Goal: Check status: Check status

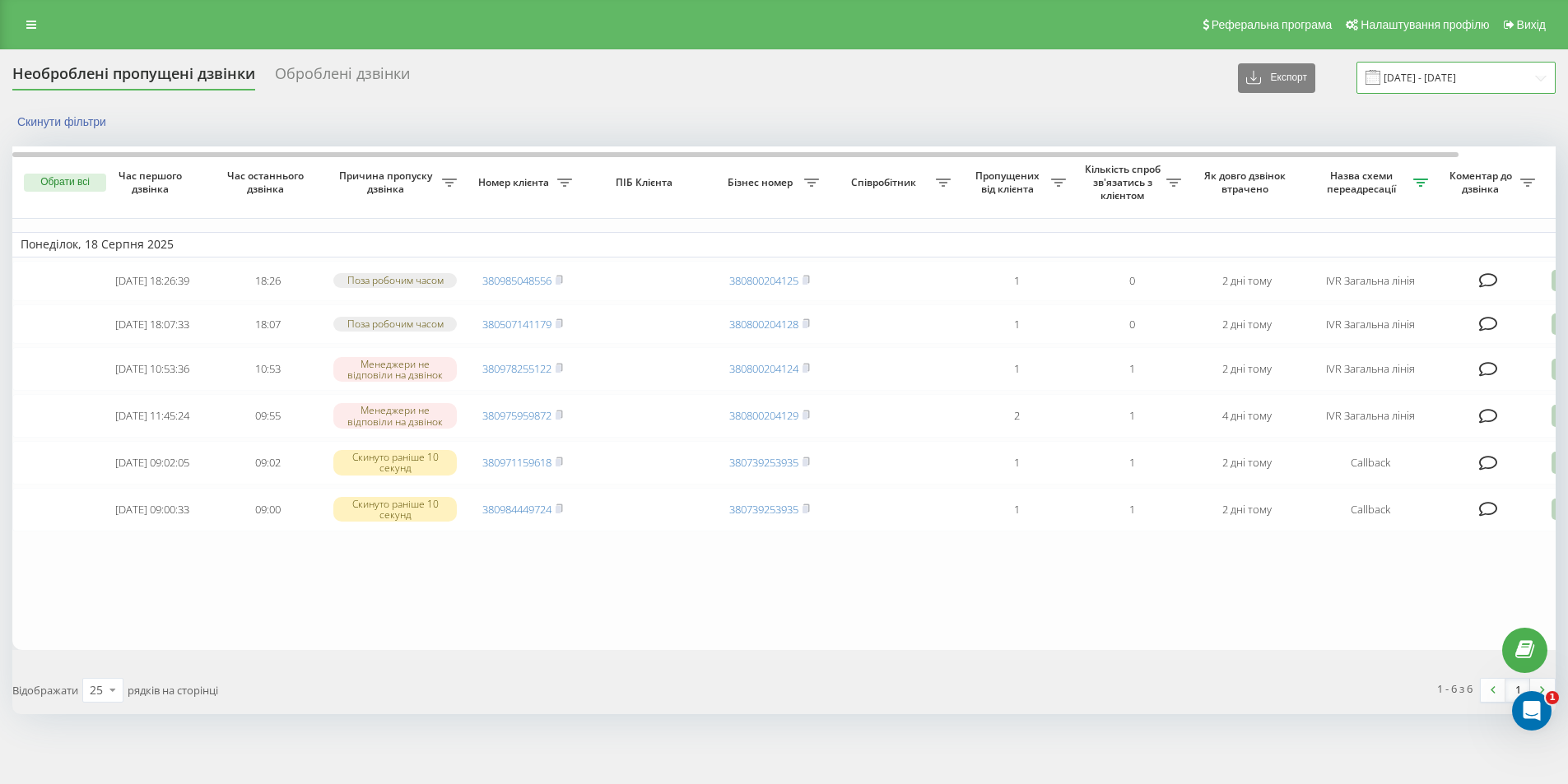
click at [1432, 79] on input "[DATE] - [DATE]" at bounding box center [1455, 77] width 199 height 32
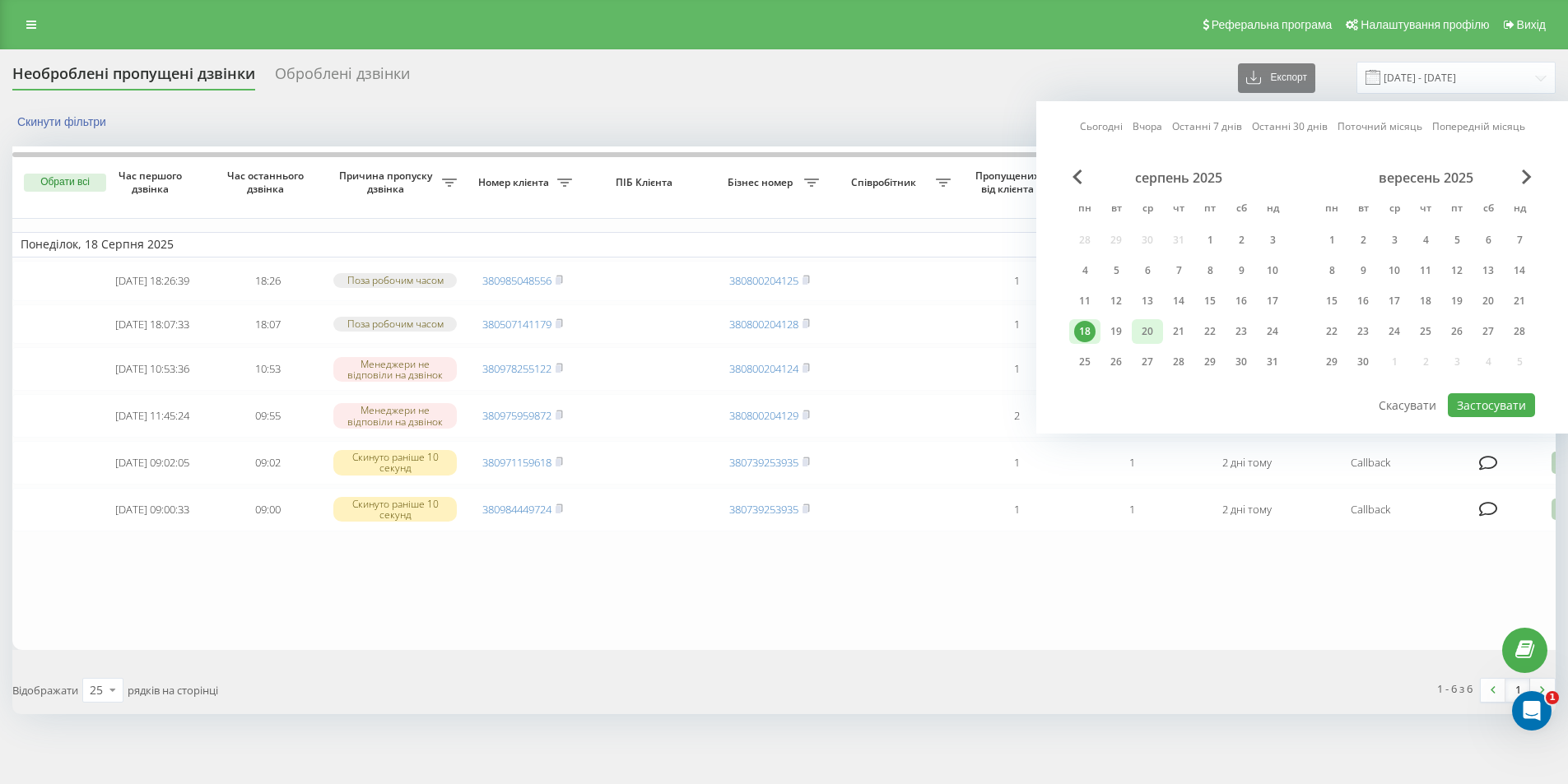
click at [1138, 339] on div "20" at bounding box center [1147, 331] width 21 height 21
click at [1463, 405] on button "Застосувати" at bounding box center [1491, 405] width 88 height 24
type input "[DATE] - [DATE]"
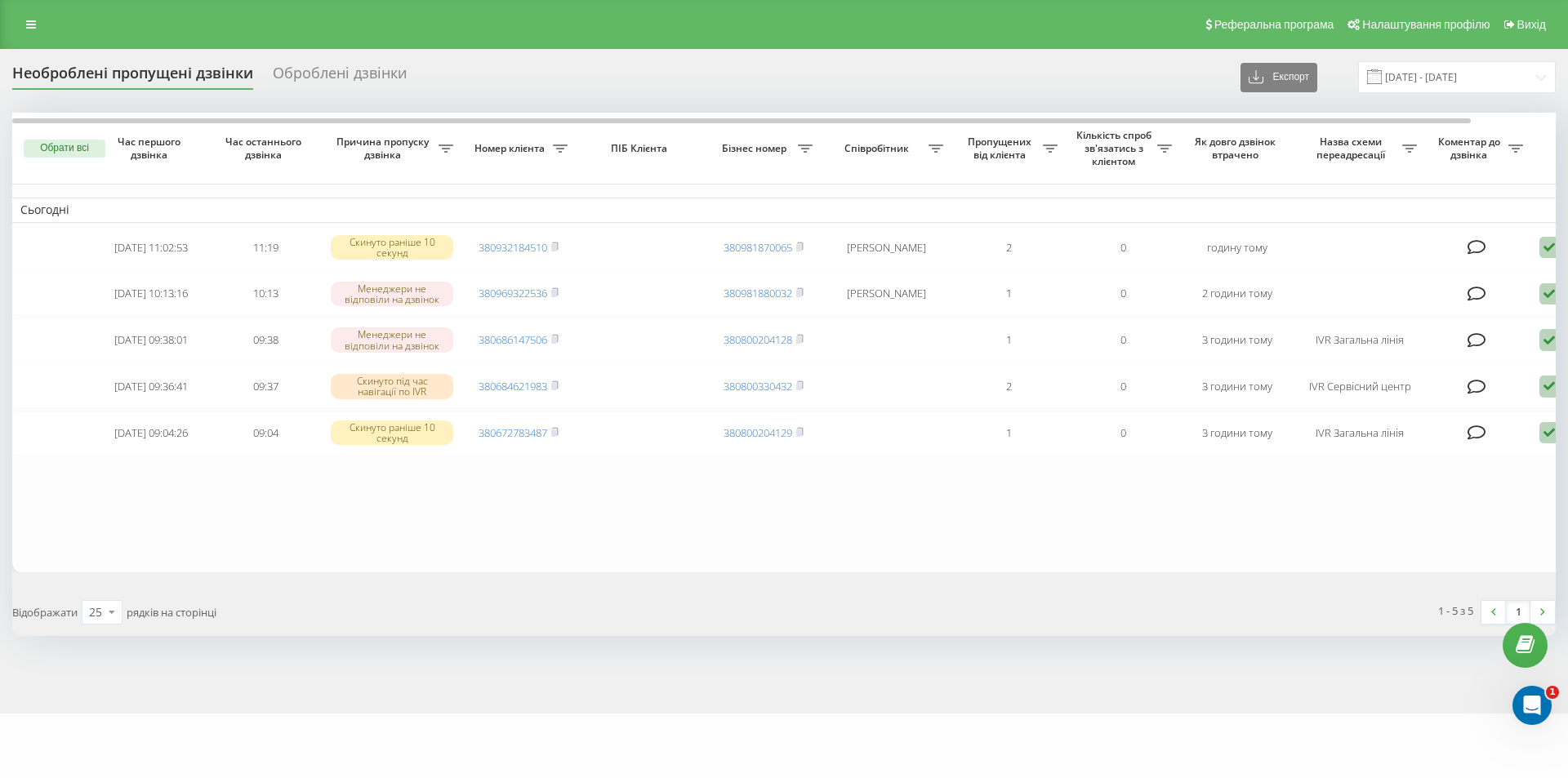
click at [1367, 142] on span "Назва схеми переадресації" at bounding box center [1352, 148] width 100 height 25
click at [453, 148] on icon at bounding box center [445, 148] width 15 height 8
click at [1412, 214] on div at bounding box center [1400, 210] width 156 height 16
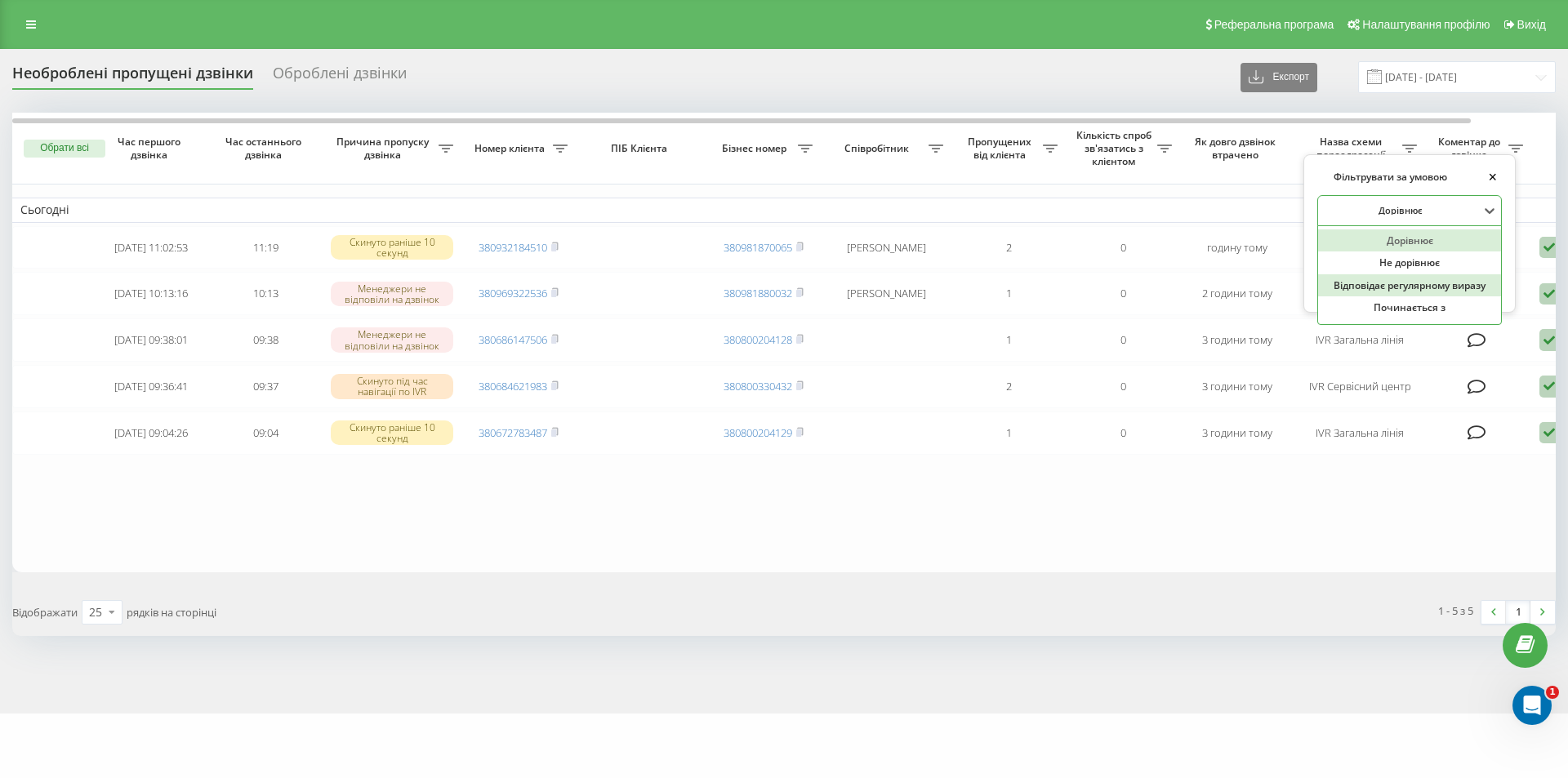
click at [1405, 286] on div "Відповідає регулярному виразу" at bounding box center [1409, 286] width 183 height 23
click at [1489, 216] on icon at bounding box center [1489, 210] width 17 height 17
click at [1425, 289] on div "Відповідає регулярному виразу" at bounding box center [1409, 286] width 183 height 23
click at [1458, 247] on input "text" at bounding box center [1409, 249] width 184 height 29
type input "IVR Загальна лінія|Callback"
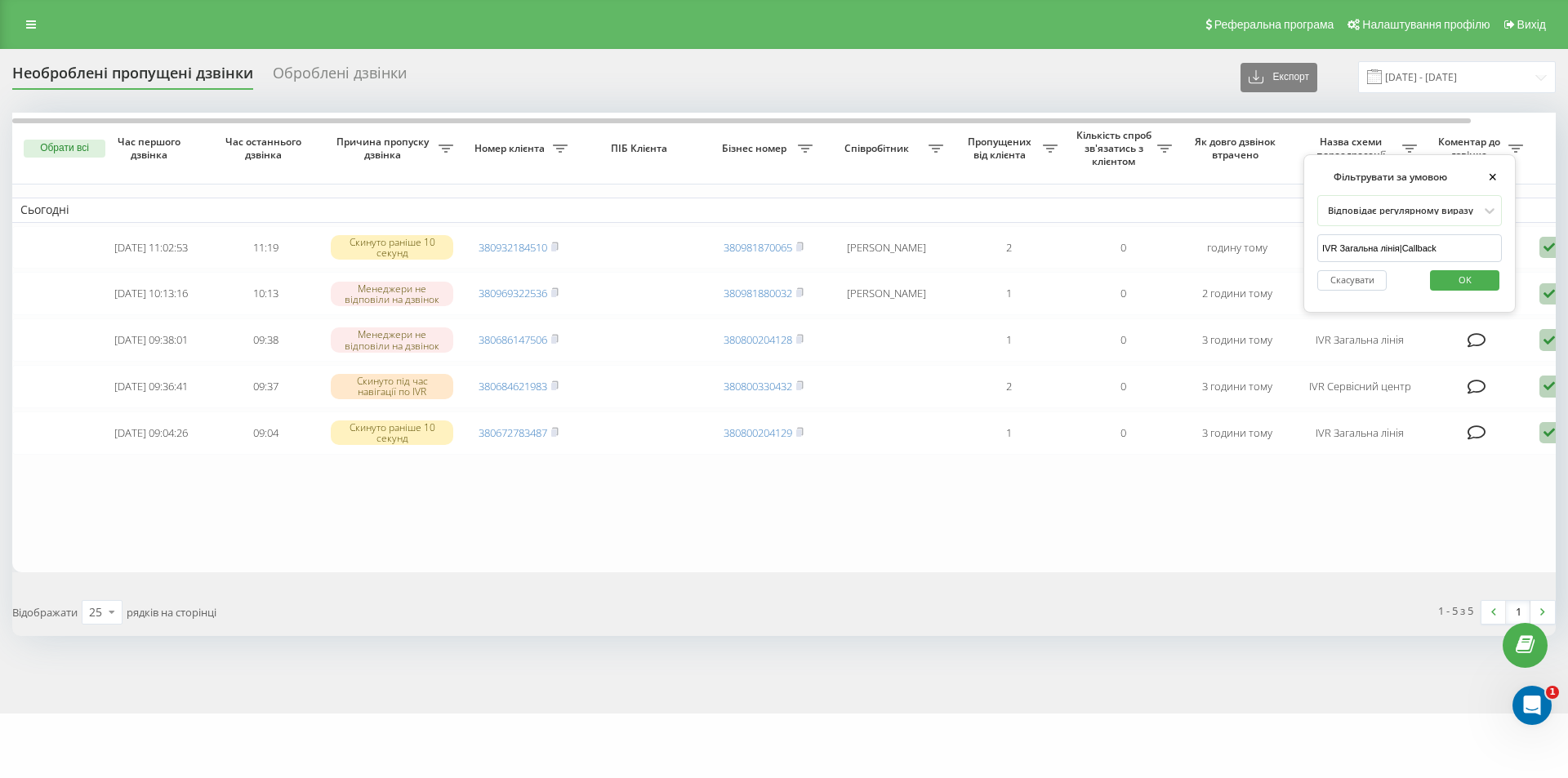
click at [1445, 274] on span "OK" at bounding box center [1465, 279] width 46 height 25
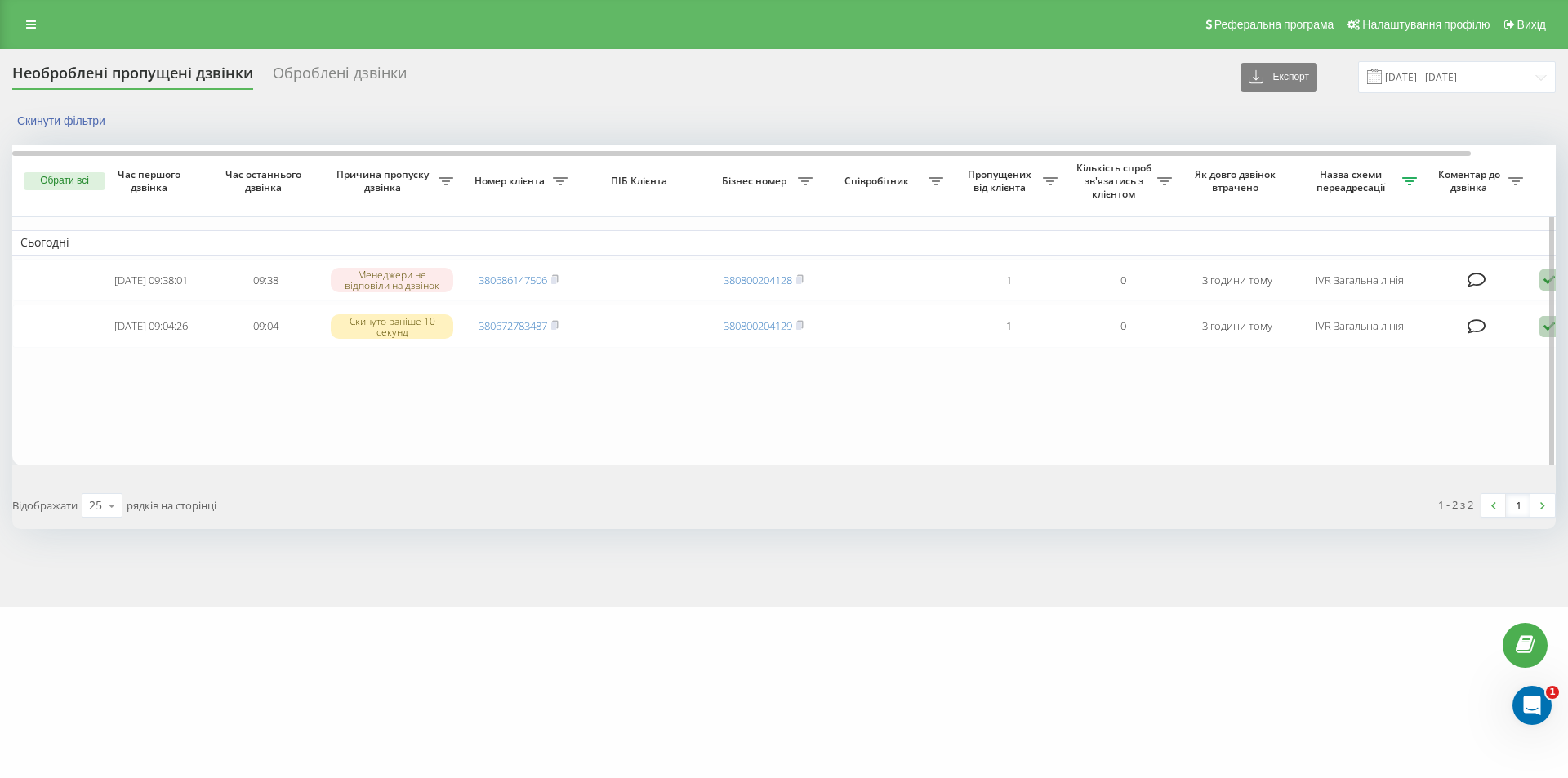
click at [865, 409] on table "Сьогодні 2025-08-20 09:38:01 09:38 Менеджери не відповіли на дзвінок 3806861475…" at bounding box center [828, 305] width 1633 height 320
